Goal: Task Accomplishment & Management: Manage account settings

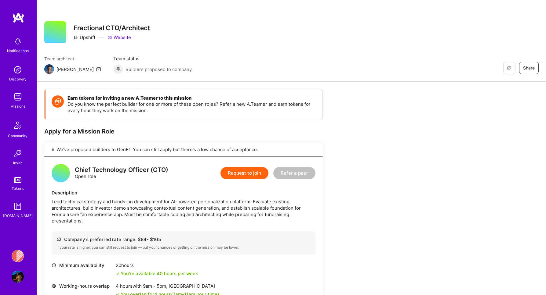
click at [10, 101] on link "Missions" at bounding box center [18, 100] width 38 height 19
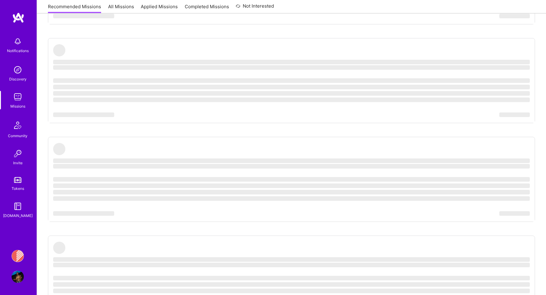
scroll to position [264, 0]
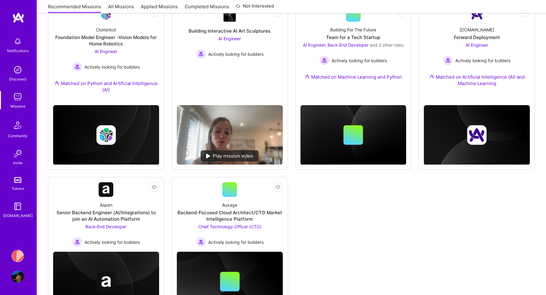
click at [16, 253] on img at bounding box center [18, 256] width 12 height 12
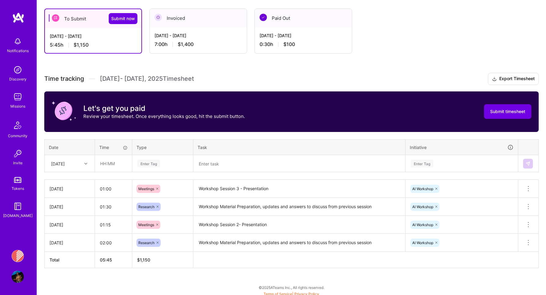
scroll to position [102, 0]
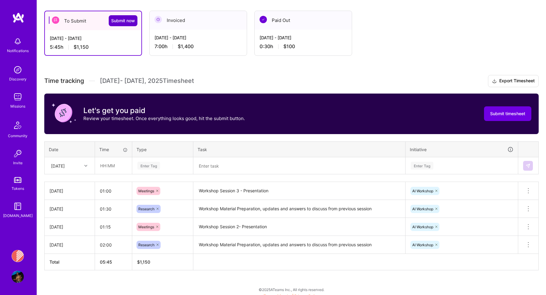
click at [119, 22] on span "Submit now" at bounding box center [123, 21] width 24 height 6
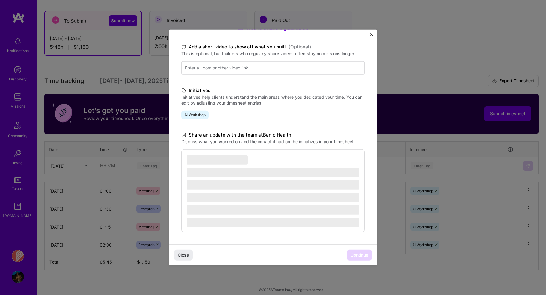
scroll to position [0, 0]
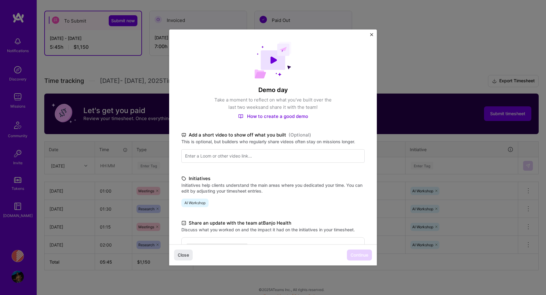
click at [370, 34] on img "Close" at bounding box center [371, 34] width 3 height 3
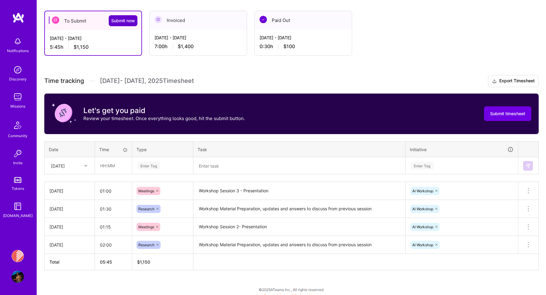
click at [123, 16] on button "Submit now" at bounding box center [123, 20] width 29 height 11
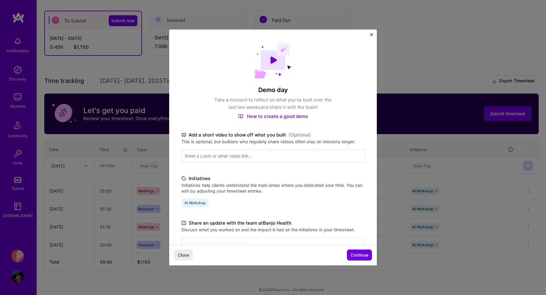
click at [352, 244] on div "Over the past two weeks, I have dedicated my efforts to the AI Workshop initiat…" at bounding box center [272, 300] width 183 height 124
click at [352, 253] on span "Continue" at bounding box center [359, 255] width 18 height 6
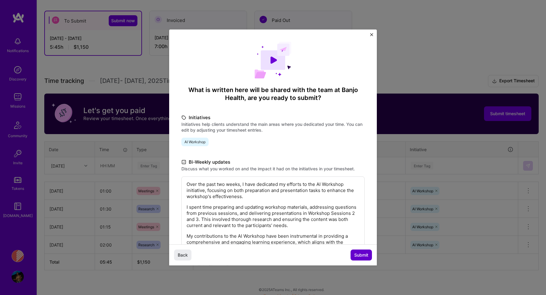
click at [354, 256] on span "Submit" at bounding box center [361, 255] width 14 height 6
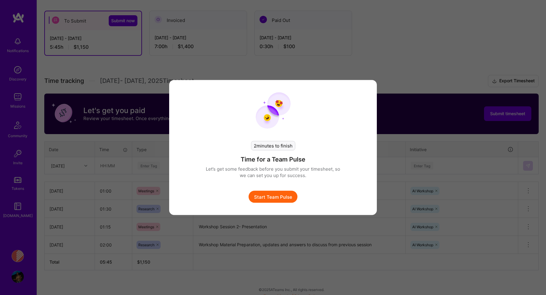
click at [373, 49] on div "2 minutes to finish Time for a Team Pulse Let’s get some feedback before you su…" at bounding box center [273, 147] width 546 height 295
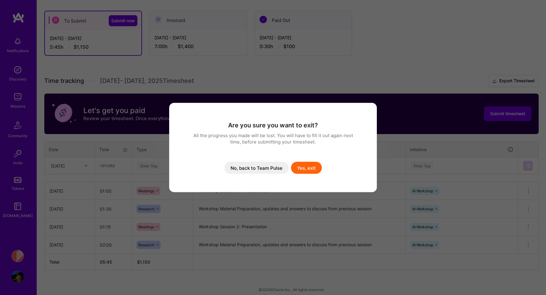
click at [271, 169] on button "No, back to Team Pulse" at bounding box center [256, 168] width 64 height 12
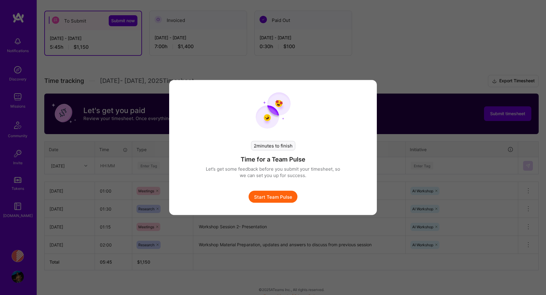
click at [315, 34] on div "2 minutes to finish Time for a Team Pulse Let’s get some feedback before you su…" at bounding box center [273, 147] width 546 height 295
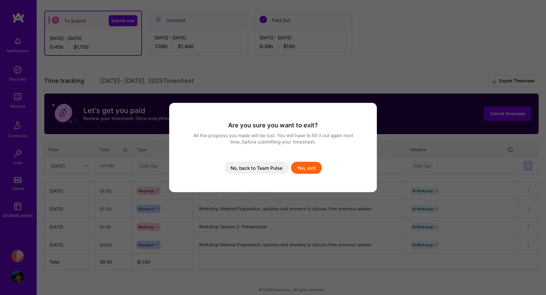
click at [304, 171] on button "Yes, exit" at bounding box center [306, 168] width 31 height 12
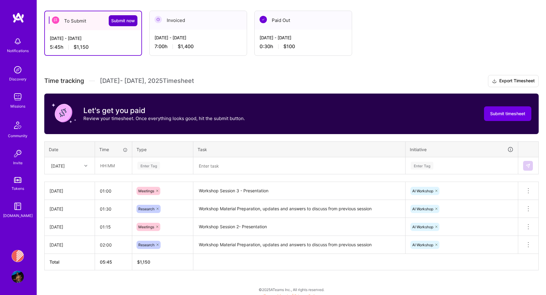
click at [132, 21] on span "Submit now" at bounding box center [123, 21] width 24 height 6
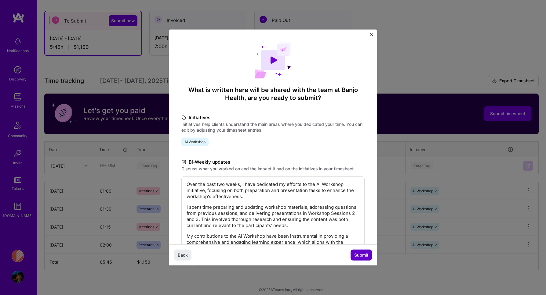
click at [362, 257] on span "Submit" at bounding box center [361, 255] width 14 height 6
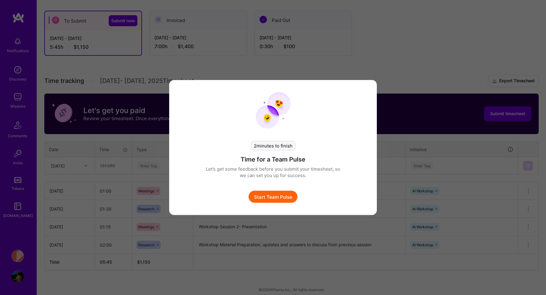
click at [274, 200] on button "Start Team Pulse" at bounding box center [272, 197] width 49 height 12
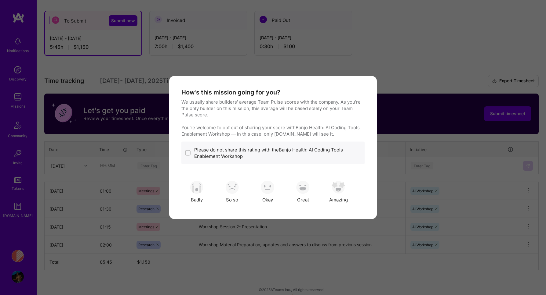
click at [275, 201] on div "Okay" at bounding box center [267, 192] width 31 height 31
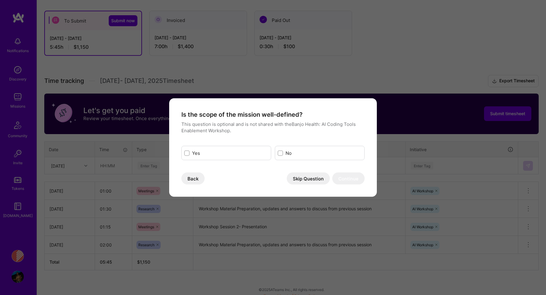
click at [318, 179] on button "Skip Question" at bounding box center [307, 179] width 43 height 12
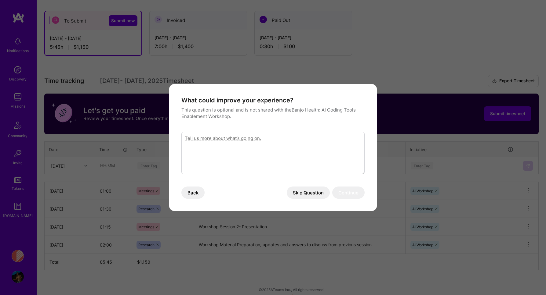
click at [313, 191] on button "Skip Question" at bounding box center [307, 193] width 43 height 12
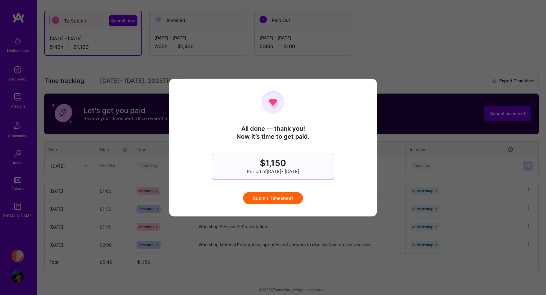
click at [277, 199] on button "Submit Timesheet" at bounding box center [273, 198] width 60 height 12
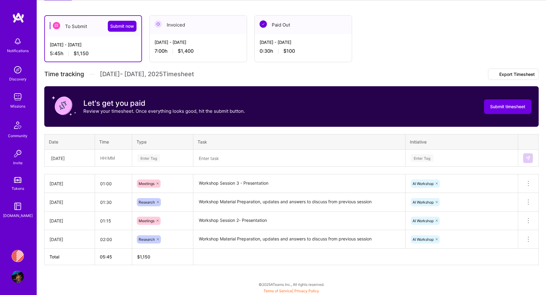
scroll to position [61, 0]
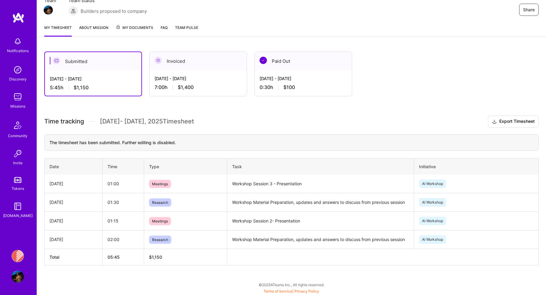
scroll to position [61, 0]
click at [218, 82] on div "Sep 1 - Sep 15, 2025 7:00 h $1,400" at bounding box center [197, 82] width 97 height 25
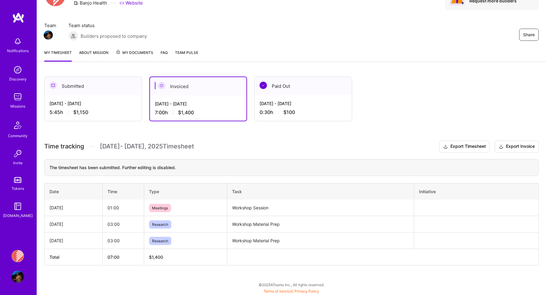
scroll to position [42, 0]
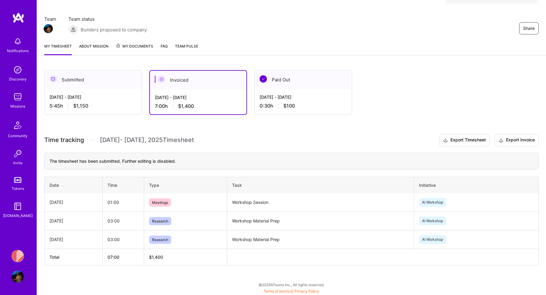
click at [277, 87] on div "Paid Out" at bounding box center [302, 79] width 97 height 19
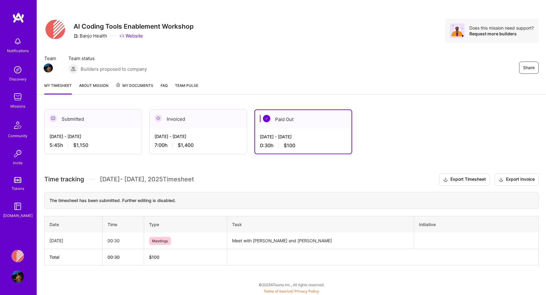
scroll to position [5, 0]
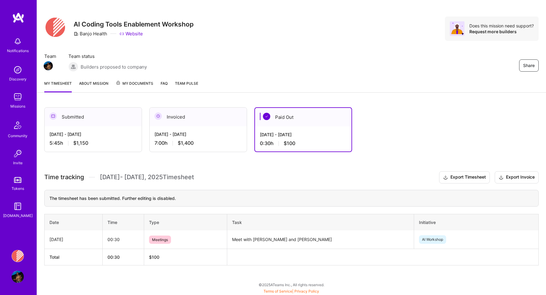
click at [104, 85] on link "About Mission" at bounding box center [93, 86] width 29 height 12
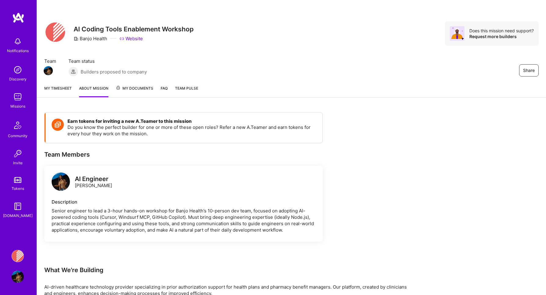
click at [132, 85] on span "My Documents" at bounding box center [135, 88] width 38 height 7
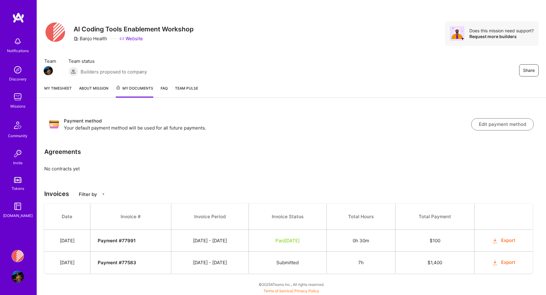
click at [298, 263] on span "Submitted" at bounding box center [287, 263] width 22 height 6
click at [56, 92] on link "My timesheet" at bounding box center [57, 91] width 27 height 13
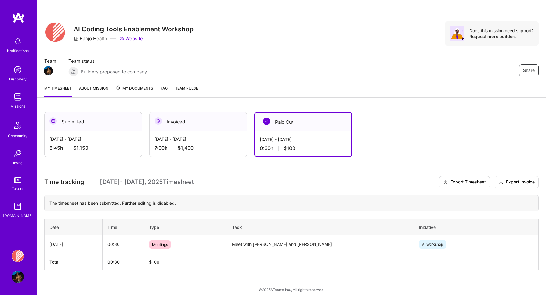
scroll to position [5, 0]
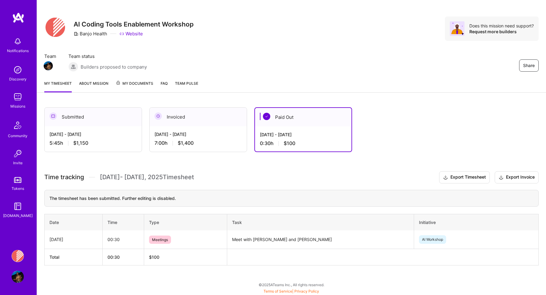
click at [16, 47] on img at bounding box center [18, 41] width 12 height 12
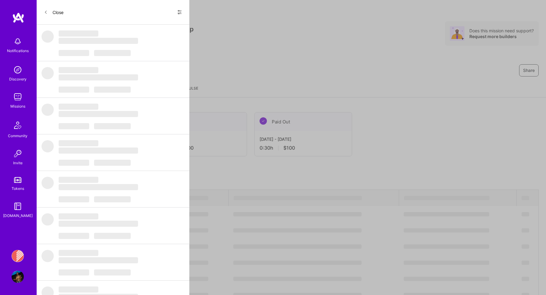
scroll to position [5, 0]
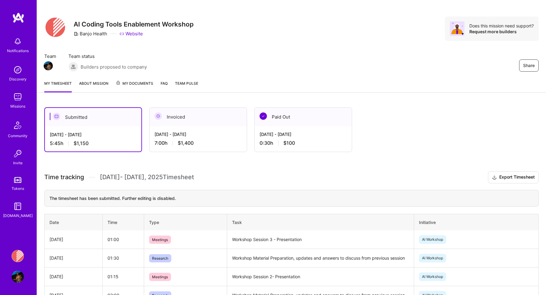
click at [276, 6] on div "Notifications Discovery Missions Community Invite Tokens A.Guide Banjo Health: …" at bounding box center [273, 171] width 546 height 353
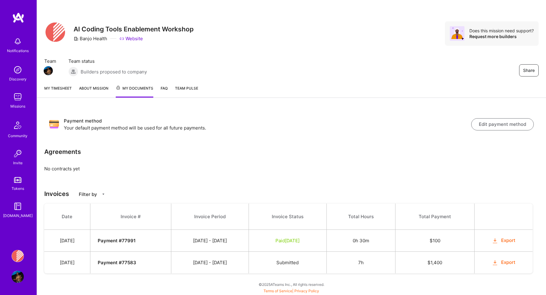
click at [93, 87] on link "About Mission" at bounding box center [93, 91] width 29 height 13
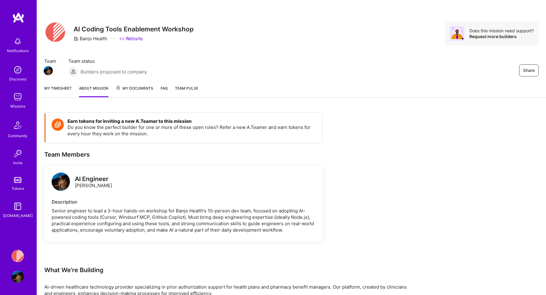
click at [59, 84] on div "My timesheet About Mission My Documents FAQ Team Pulse" at bounding box center [291, 88] width 509 height 17
click at [59, 87] on link "My timesheet" at bounding box center [57, 91] width 27 height 12
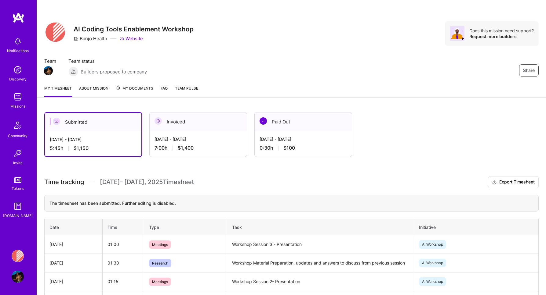
click at [106, 87] on link "About Mission" at bounding box center [93, 91] width 29 height 12
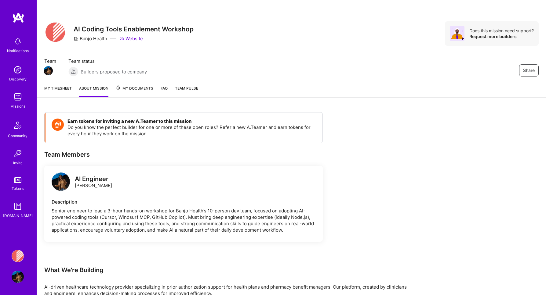
click at [131, 87] on span "My Documents" at bounding box center [135, 88] width 38 height 7
